Goal: Task Accomplishment & Management: Complete application form

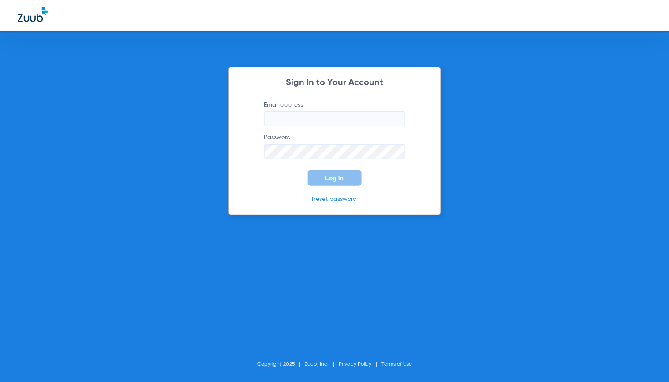
type input "[EMAIL_ADDRESS][DOMAIN_NAME]"
drag, startPoint x: 329, startPoint y: 187, endPoint x: 332, endPoint y: 176, distance: 11.0
click at [329, 185] on div "Sign In to Your Account Email address [EMAIL_ADDRESS][DOMAIN_NAME] Password Log…" at bounding box center [334, 141] width 212 height 148
click at [332, 176] on span "Log In" at bounding box center [334, 178] width 19 height 7
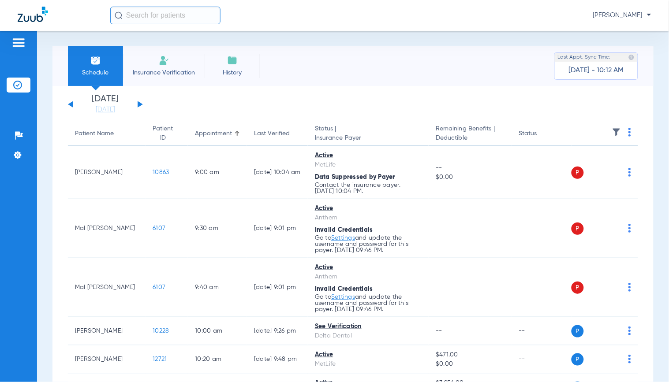
click at [526, 72] on div "Schedule Insurance Verification History Last Appt. Sync Time: [DATE] - 10:12 AM" at bounding box center [352, 66] width 601 height 40
click at [139, 104] on button at bounding box center [140, 104] width 5 height 7
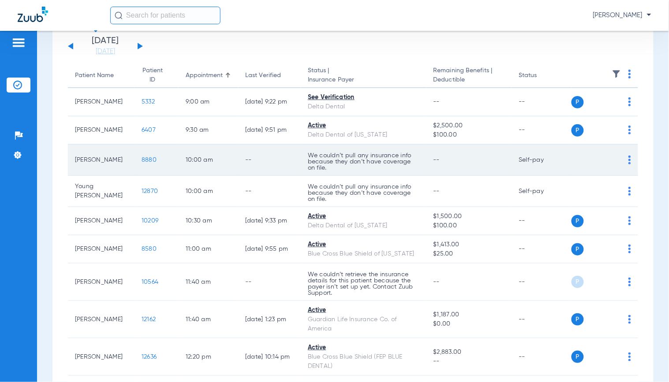
scroll to position [98, 0]
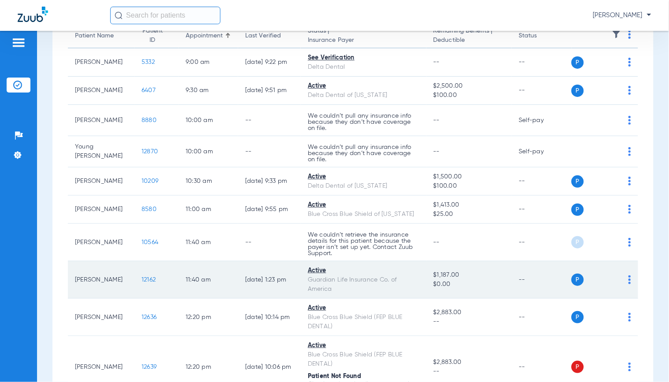
click at [141, 280] on span "12162" at bounding box center [148, 280] width 14 height 6
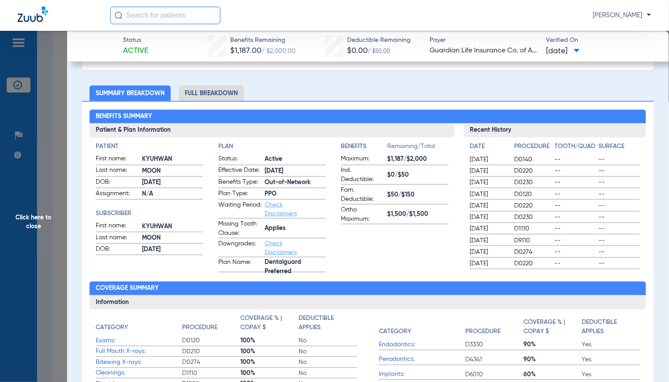
scroll to position [0, 0]
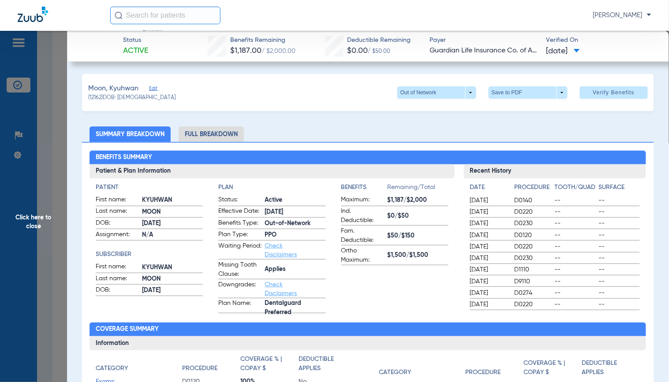
click at [232, 134] on li "Full Breakdown" at bounding box center [211, 133] width 65 height 15
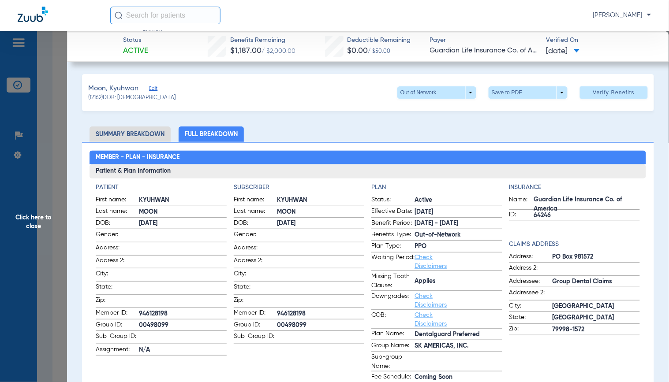
click at [430, 16] on div "[PERSON_NAME]" at bounding box center [380, 16] width 541 height 18
click at [21, 142] on span "Click here to close" at bounding box center [33, 222] width 67 height 382
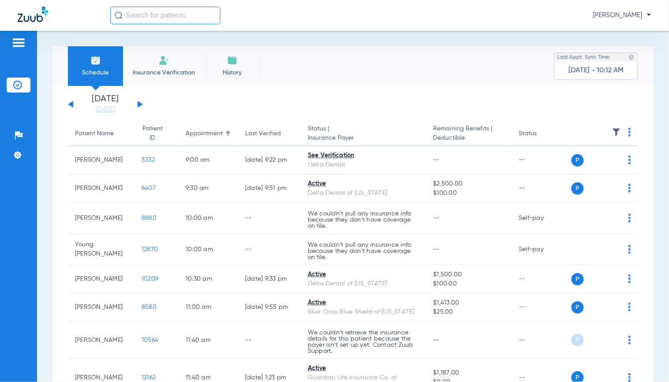
click at [138, 106] on button at bounding box center [140, 104] width 5 height 7
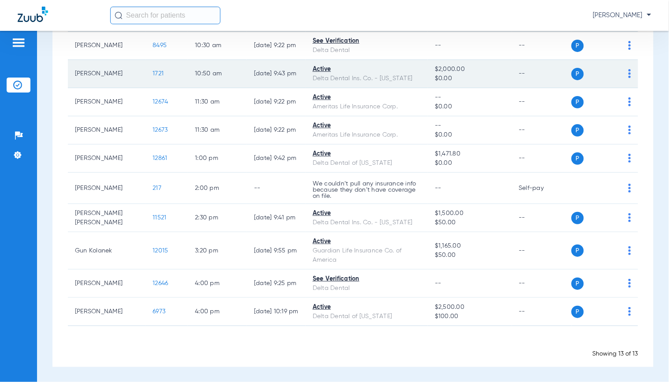
scroll to position [200, 0]
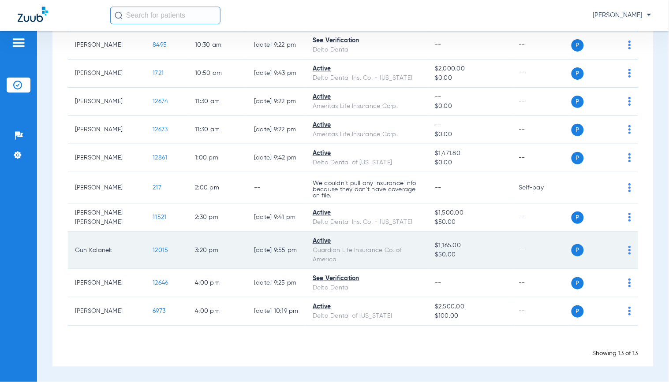
click at [153, 250] on span "12015" at bounding box center [160, 250] width 15 height 6
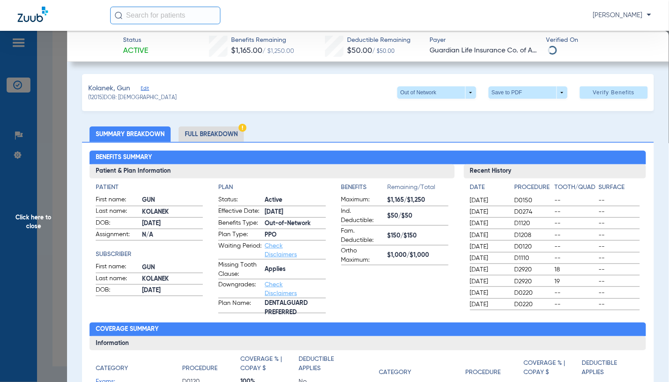
click at [143, 86] on span "Edit" at bounding box center [145, 90] width 8 height 8
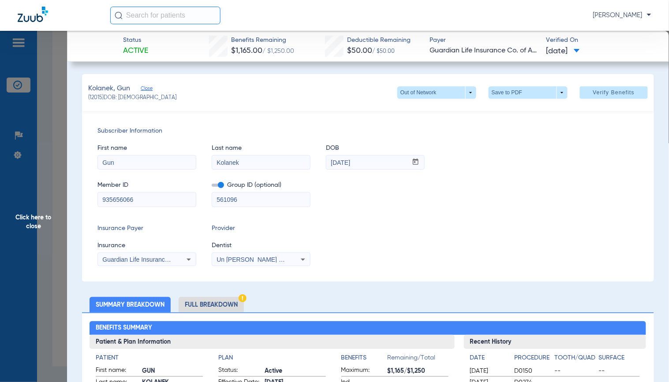
click at [55, 157] on span "Click here to close" at bounding box center [33, 222] width 67 height 382
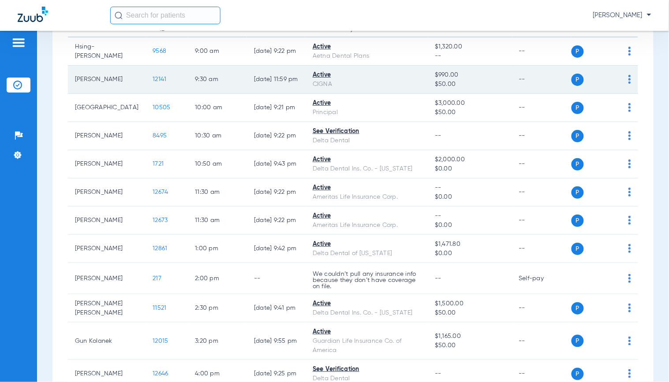
scroll to position [4, 0]
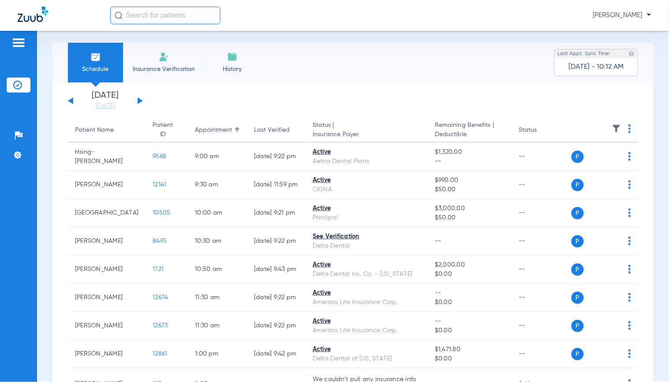
click at [139, 102] on button at bounding box center [140, 100] width 5 height 7
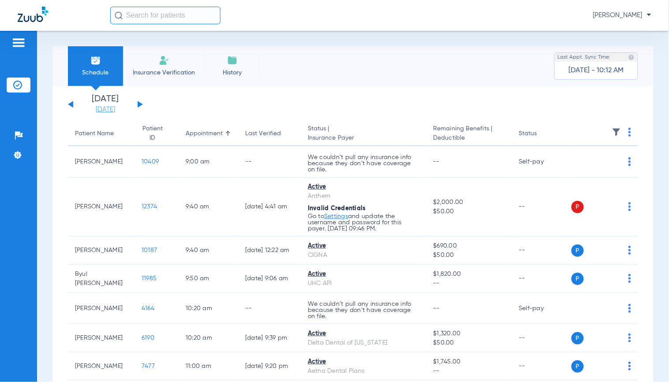
click at [111, 111] on link "[DATE]" at bounding box center [105, 109] width 53 height 9
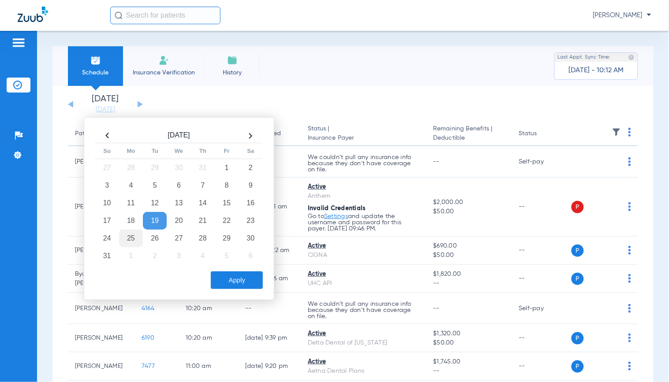
click at [132, 240] on td "25" at bounding box center [131, 239] width 24 height 18
click at [254, 275] on button "Apply" at bounding box center [237, 281] width 52 height 18
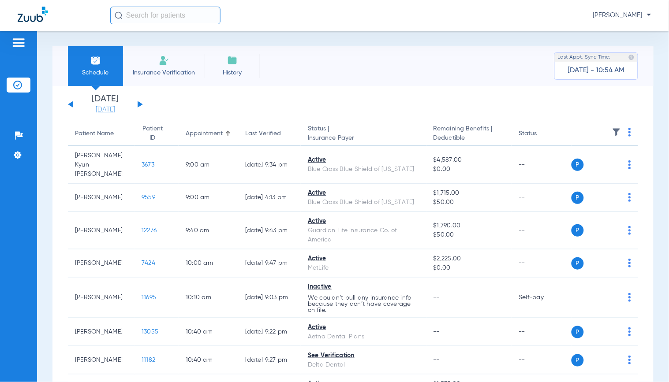
click at [100, 109] on link "[DATE]" at bounding box center [105, 109] width 53 height 9
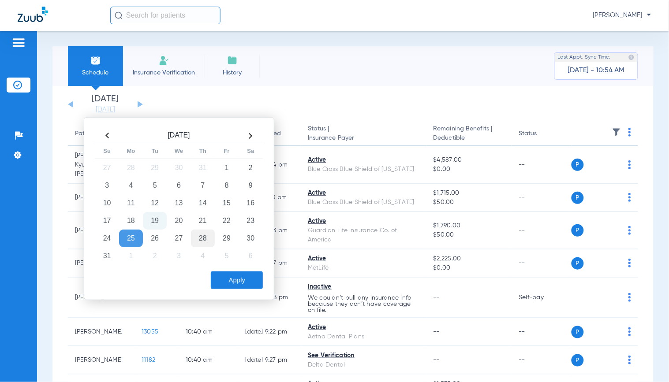
click at [200, 241] on td "28" at bounding box center [203, 239] width 24 height 18
click at [239, 286] on button "Apply" at bounding box center [237, 281] width 52 height 18
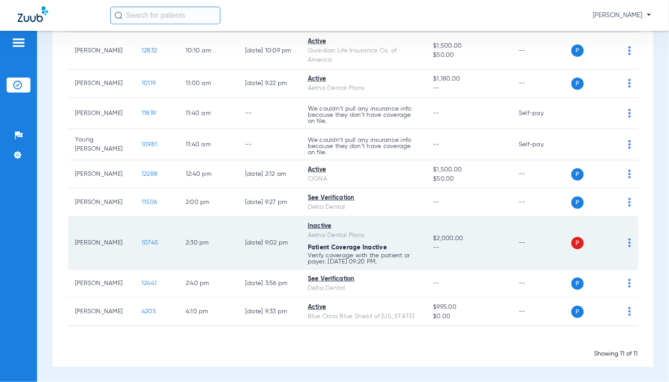
scroll to position [174, 0]
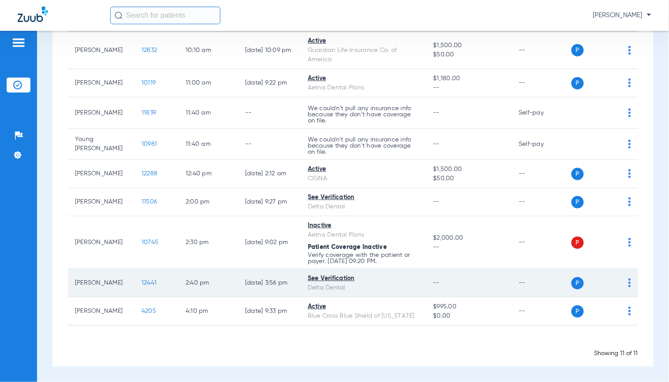
click at [141, 280] on span "12441" at bounding box center [148, 283] width 15 height 6
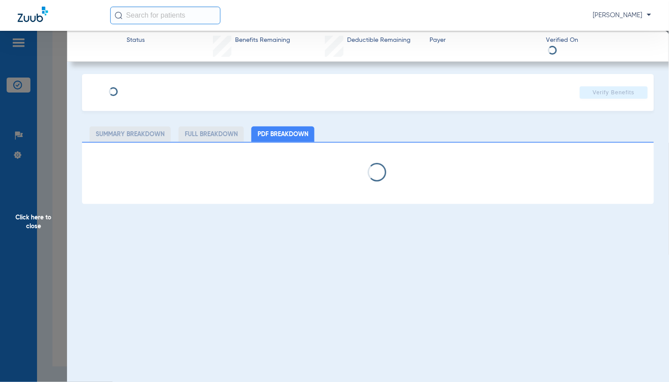
type input "Annalise"
type input "[PERSON_NAME]"
type input "[DATE]"
type input "119160709401"
type input "0596800501"
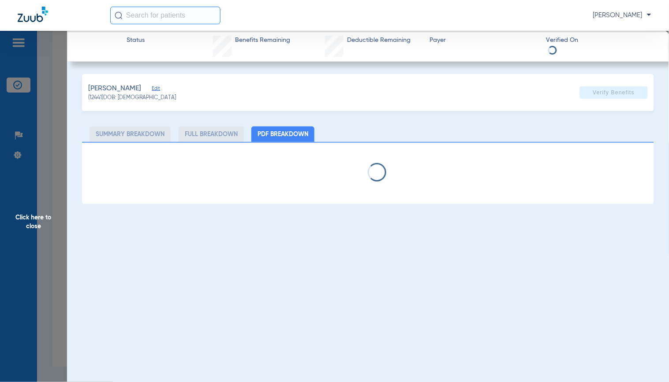
click at [152, 89] on span "Edit" at bounding box center [156, 90] width 8 height 8
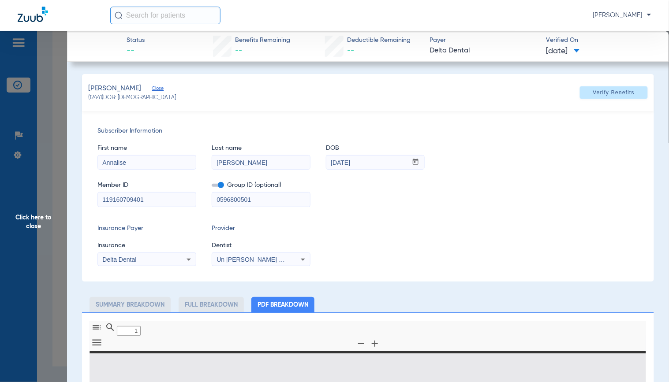
type input "0"
select select "page-width"
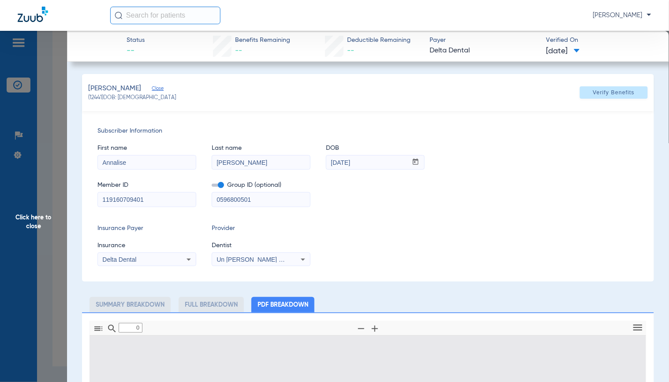
type input "1"
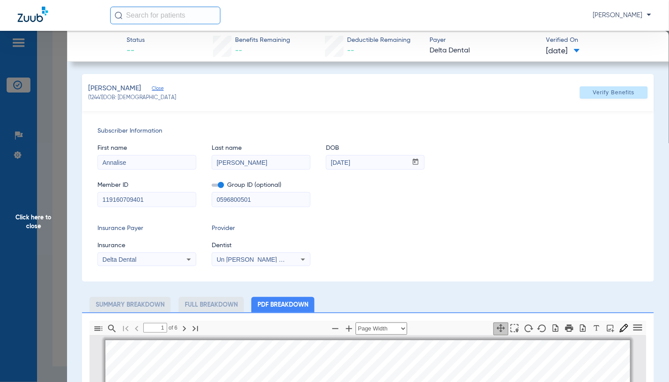
click at [149, 263] on div "Delta Dental" at bounding box center [147, 259] width 98 height 11
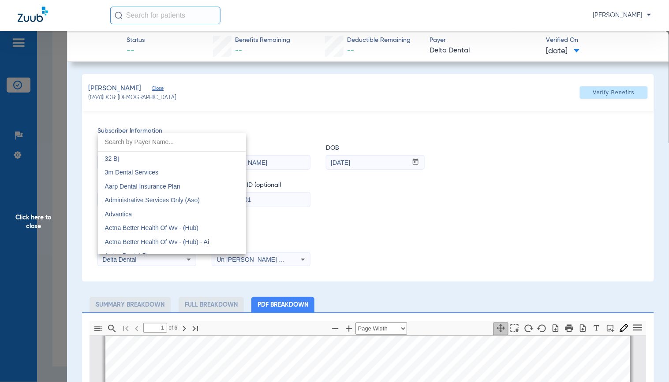
scroll to position [1354, 0]
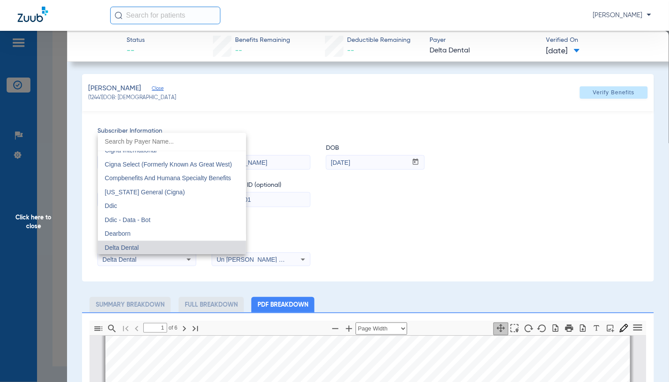
drag, startPoint x: 155, startPoint y: 207, endPoint x: 225, endPoint y: 203, distance: 70.2
click at [155, 207] on mat-option "Ddic" at bounding box center [172, 206] width 148 height 14
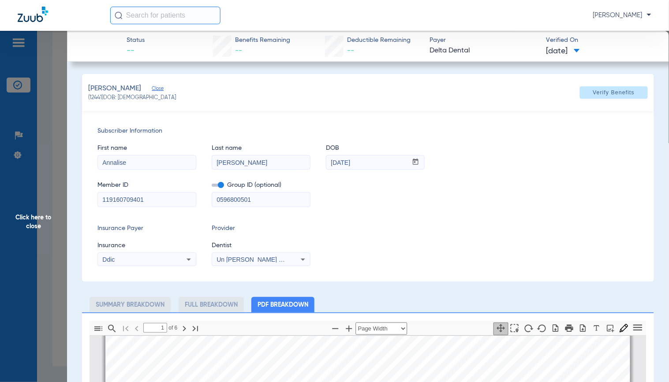
click at [232, 200] on input "0596800501" at bounding box center [261, 200] width 98 height 14
type input "05968-00501"
click at [614, 85] on span at bounding box center [614, 92] width 68 height 21
click at [527, 160] on div "First name [PERSON_NAME] Last name [PERSON_NAME] DOB mm / dd / yyyy [DATE]" at bounding box center [367, 153] width 541 height 34
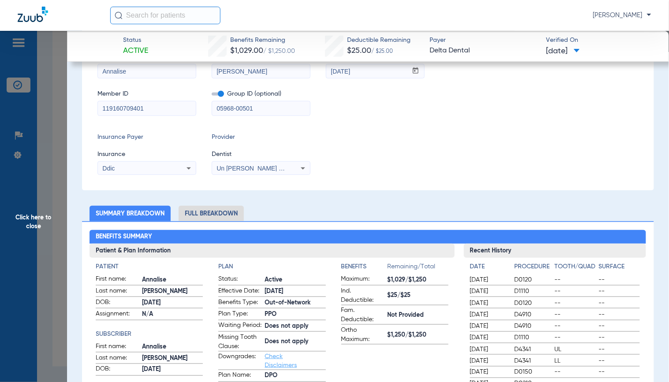
scroll to position [196, 0]
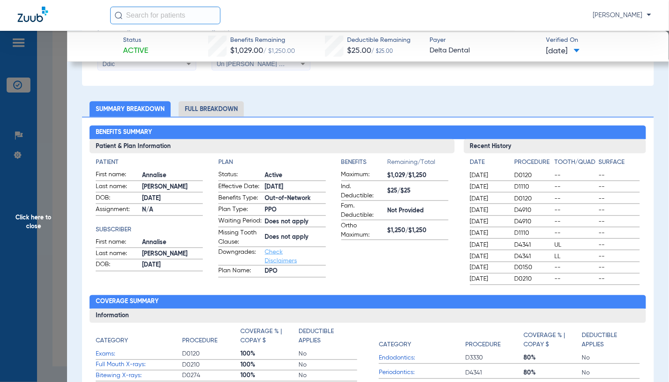
drag, startPoint x: 231, startPoint y: 100, endPoint x: 227, endPoint y: 104, distance: 5.9
click at [227, 104] on li "Full Breakdown" at bounding box center [211, 108] width 65 height 15
